Goal: Find contact information: Find contact information

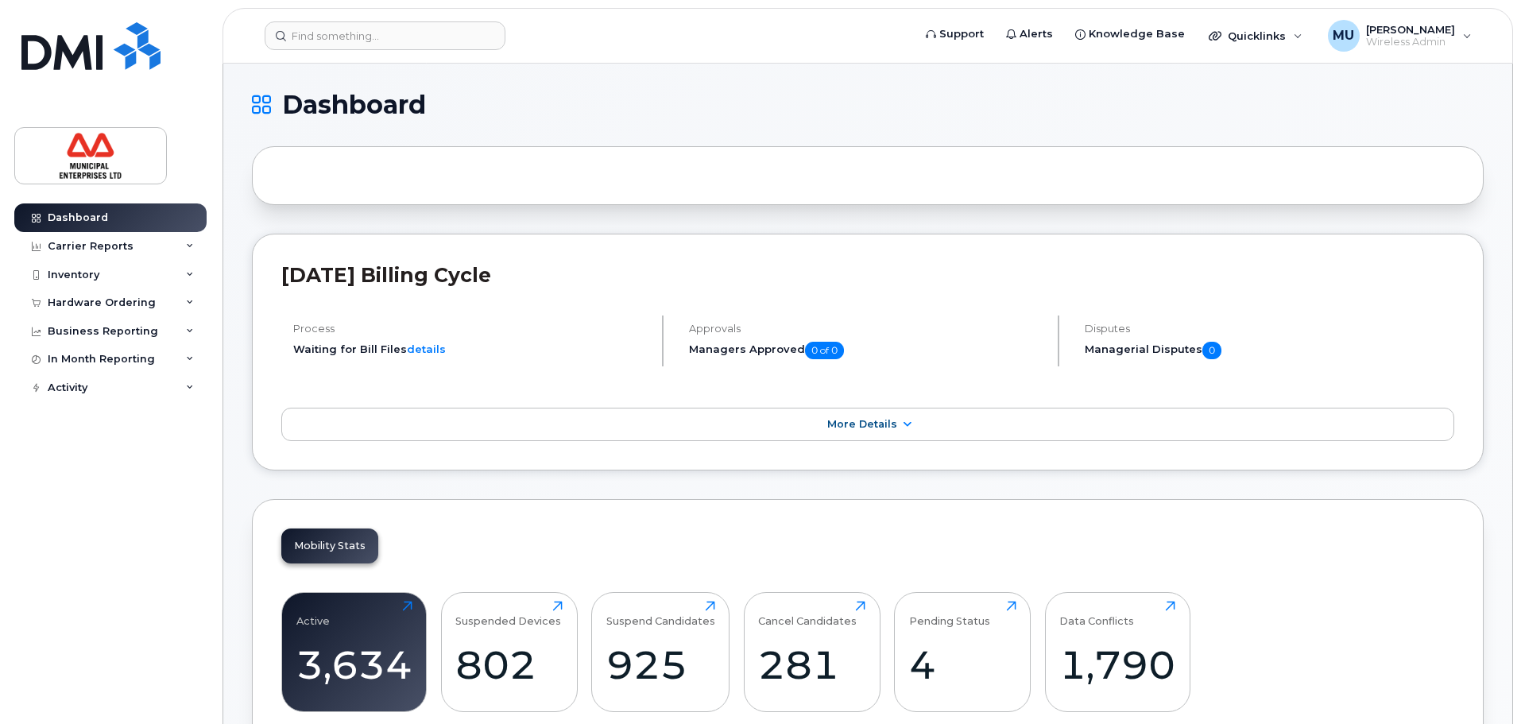
click at [365, 17] on header "Support Alerts Knowledge Base Quicklinks Suspend / Cancel Device Change SIM Car…" at bounding box center [868, 36] width 1291 height 56
click at [366, 27] on input at bounding box center [385, 35] width 241 height 29
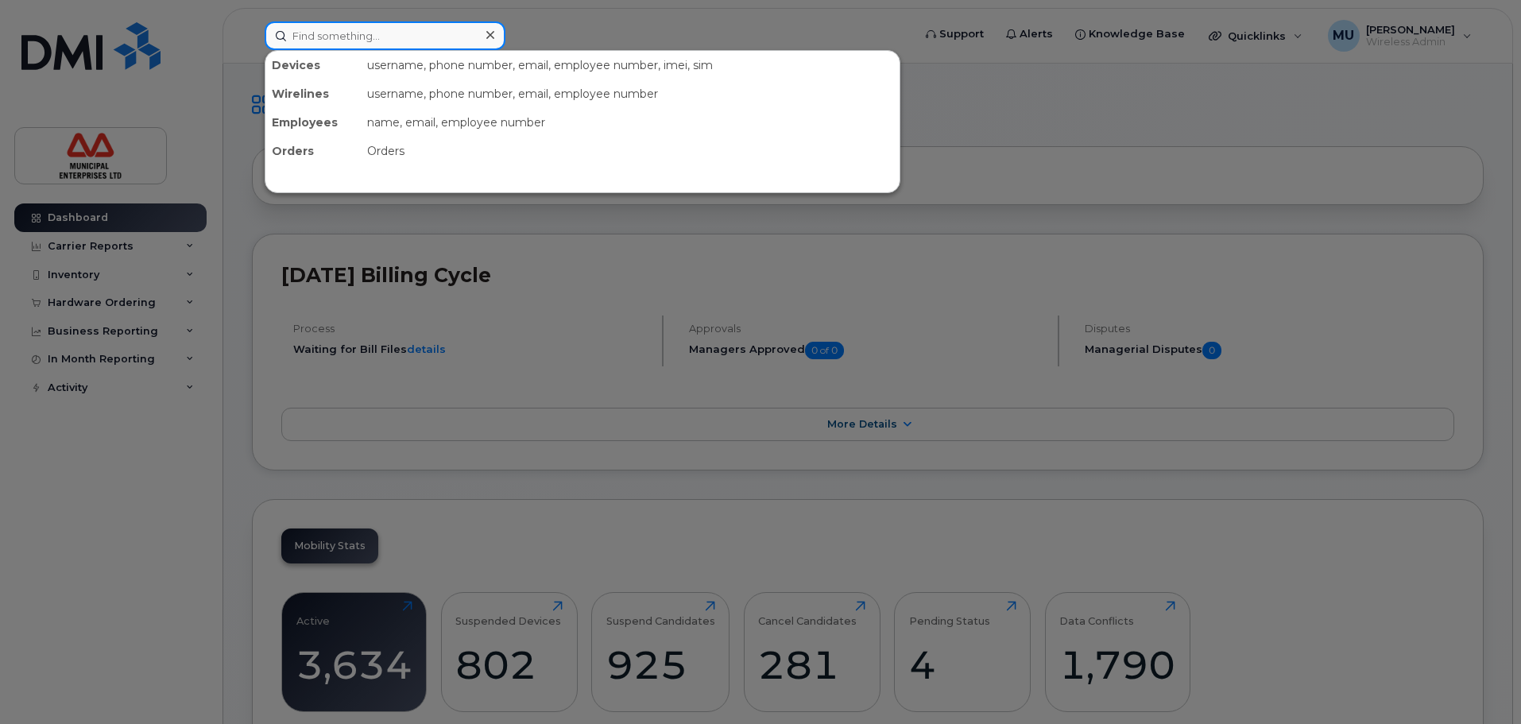
paste input "[PERSON_NAME]"
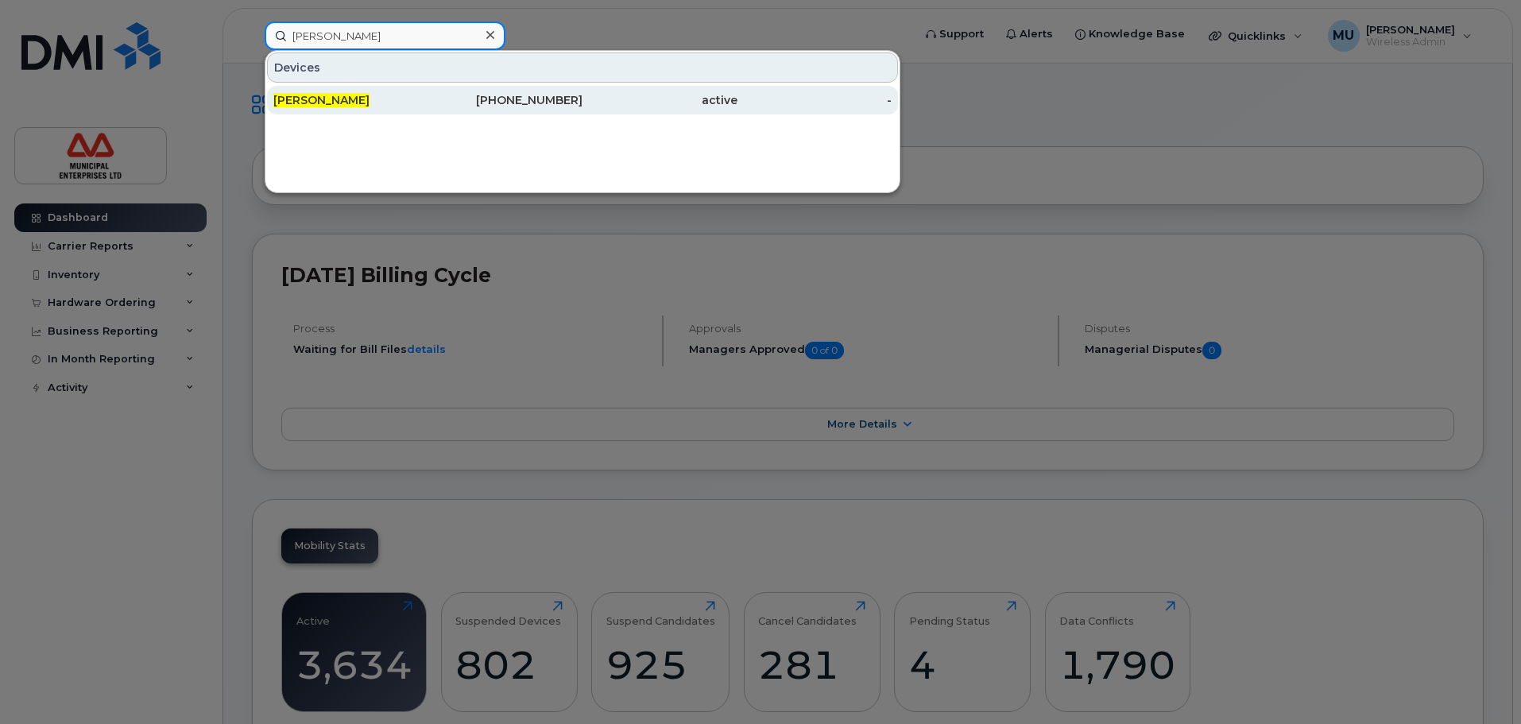
type input "[PERSON_NAME]"
click at [439, 87] on div "[PHONE_NUMBER]" at bounding box center [505, 100] width 155 height 29
